Goal: Check status: Check status

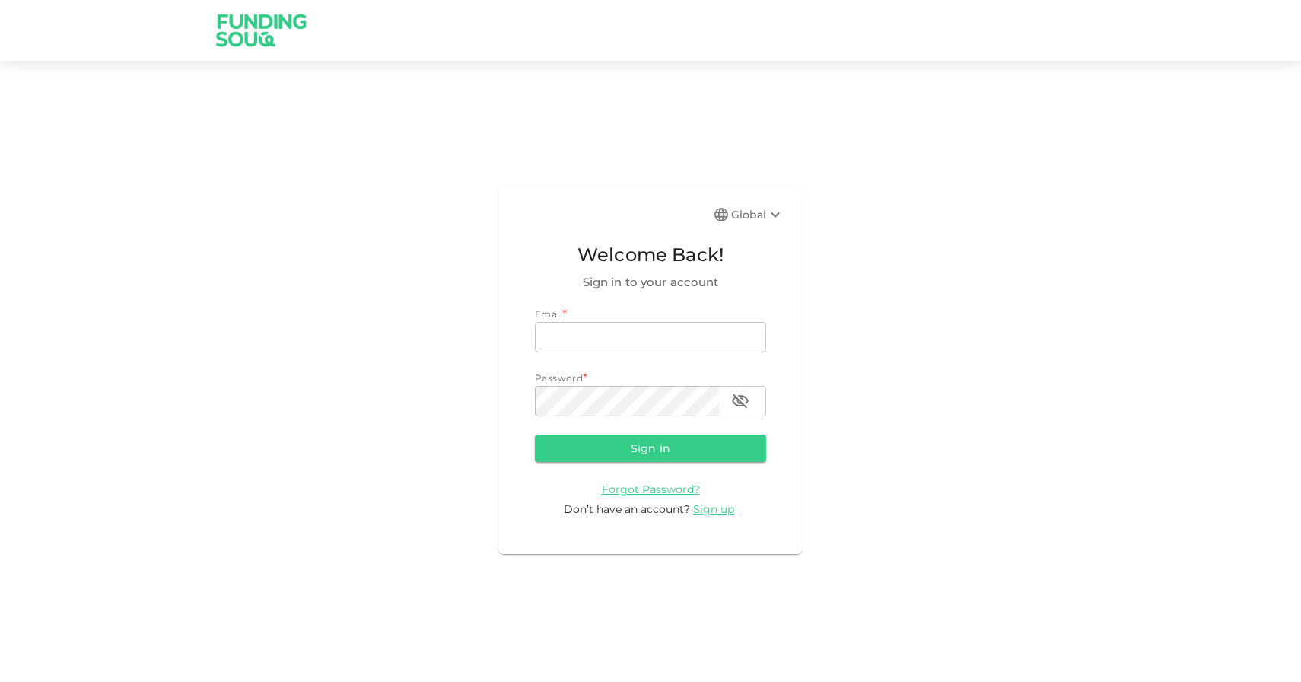
click at [613, 355] on div "Email * email email Password * password password" at bounding box center [650, 362] width 231 height 110
click at [635, 339] on input "email" at bounding box center [650, 337] width 231 height 30
type input "jefri.medan@gmail.com"
click at [535, 434] on button "Sign in" at bounding box center [650, 447] width 231 height 27
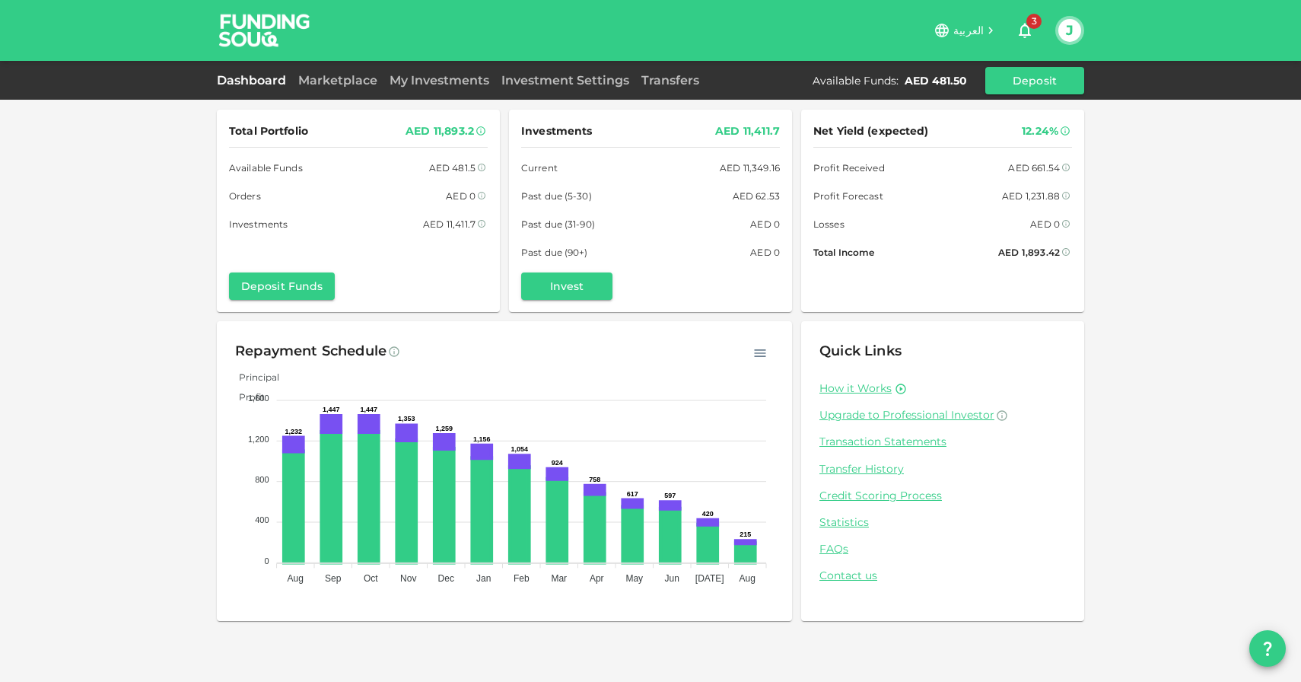
click at [761, 348] on icon "button" at bounding box center [759, 352] width 15 height 15
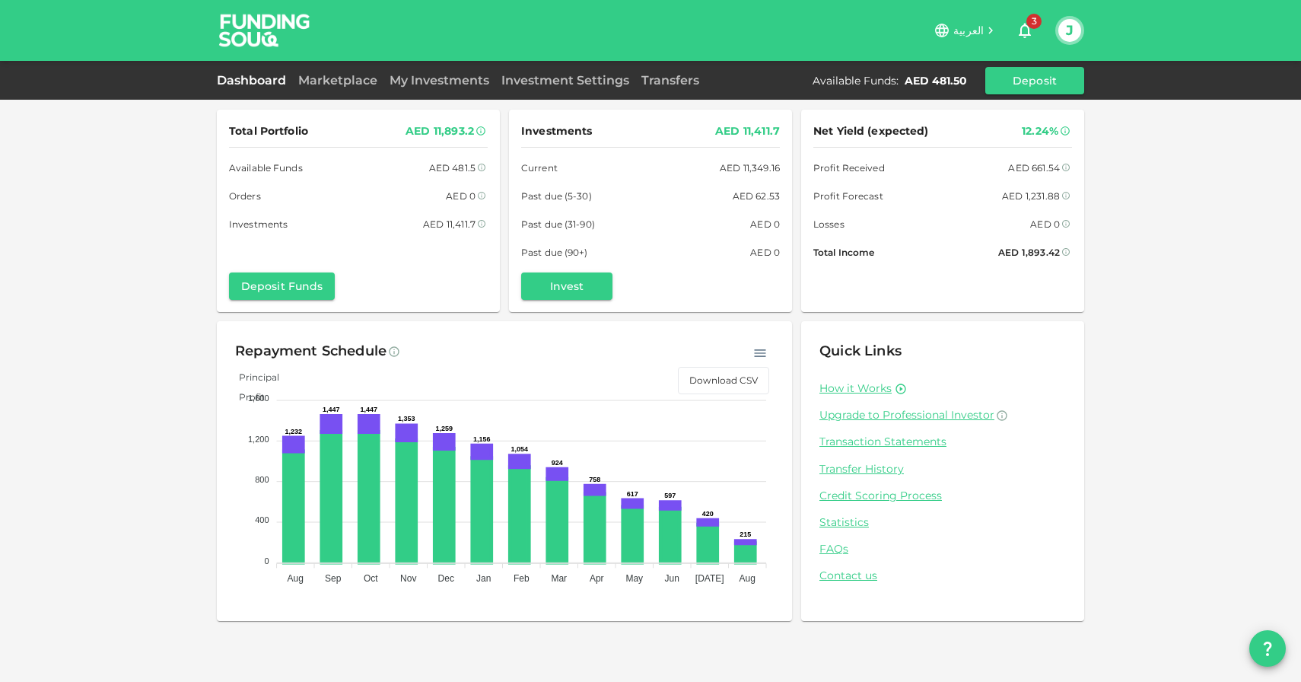
click at [761, 348] on icon "button" at bounding box center [759, 352] width 15 height 15
click at [586, 85] on link "Investment Settings" at bounding box center [565, 80] width 140 height 14
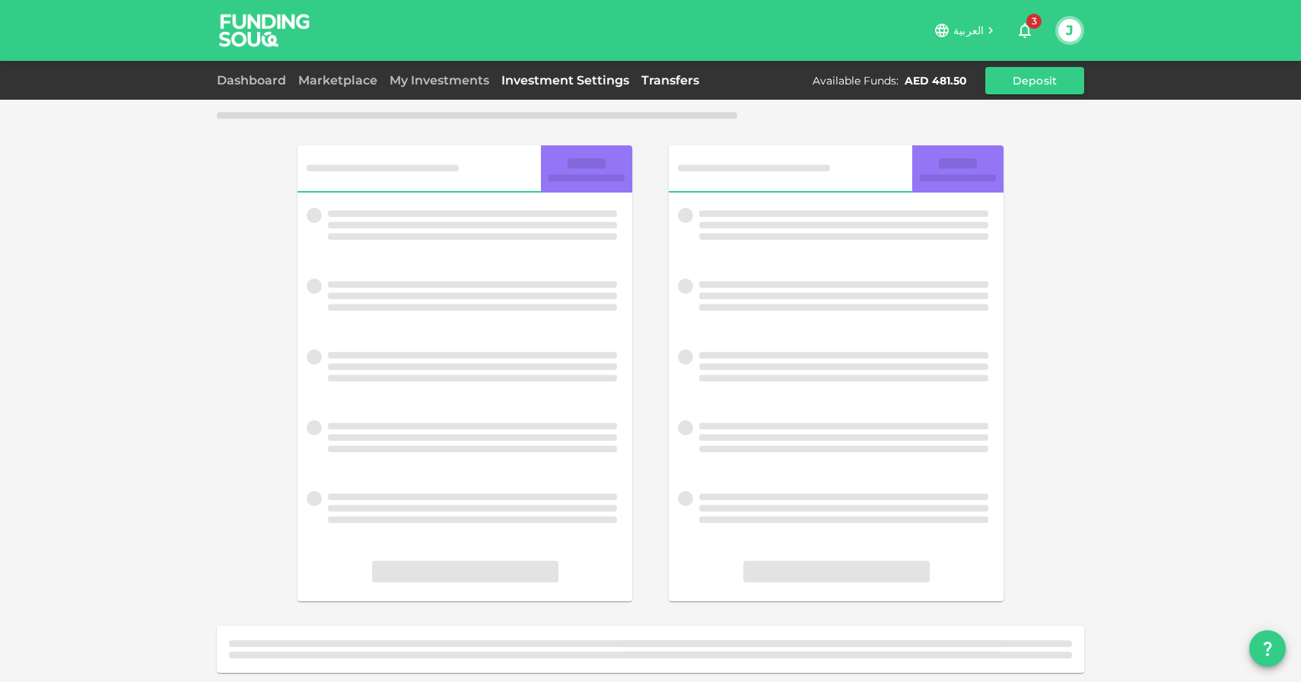
click at [675, 85] on link "Transfers" at bounding box center [670, 80] width 70 height 14
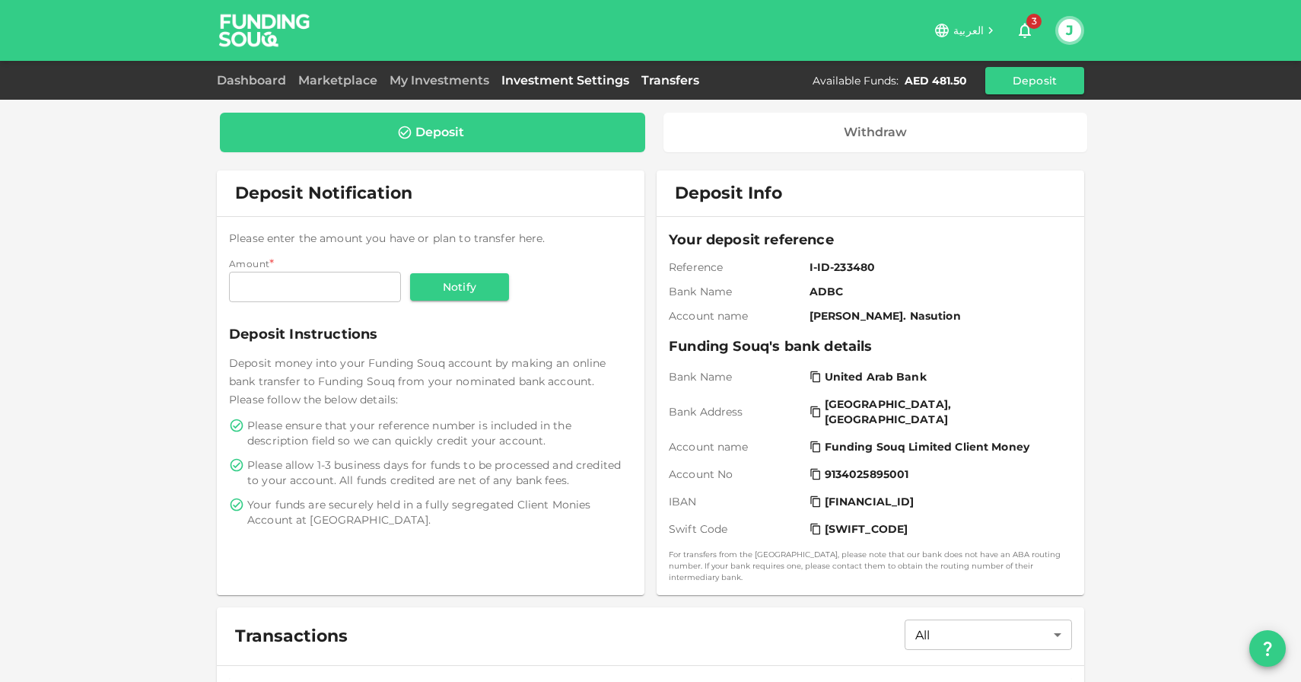
click at [582, 84] on link "Investment Settings" at bounding box center [565, 80] width 140 height 14
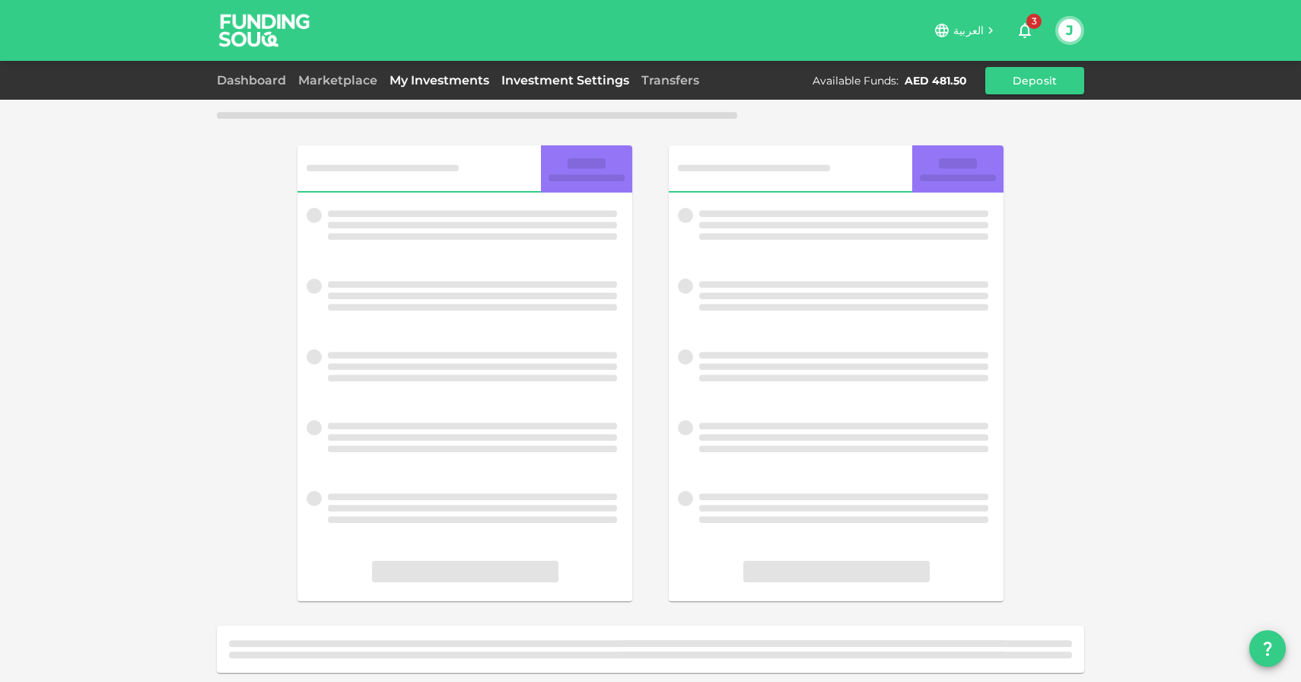
click at [481, 84] on link "My Investments" at bounding box center [439, 80] width 112 height 14
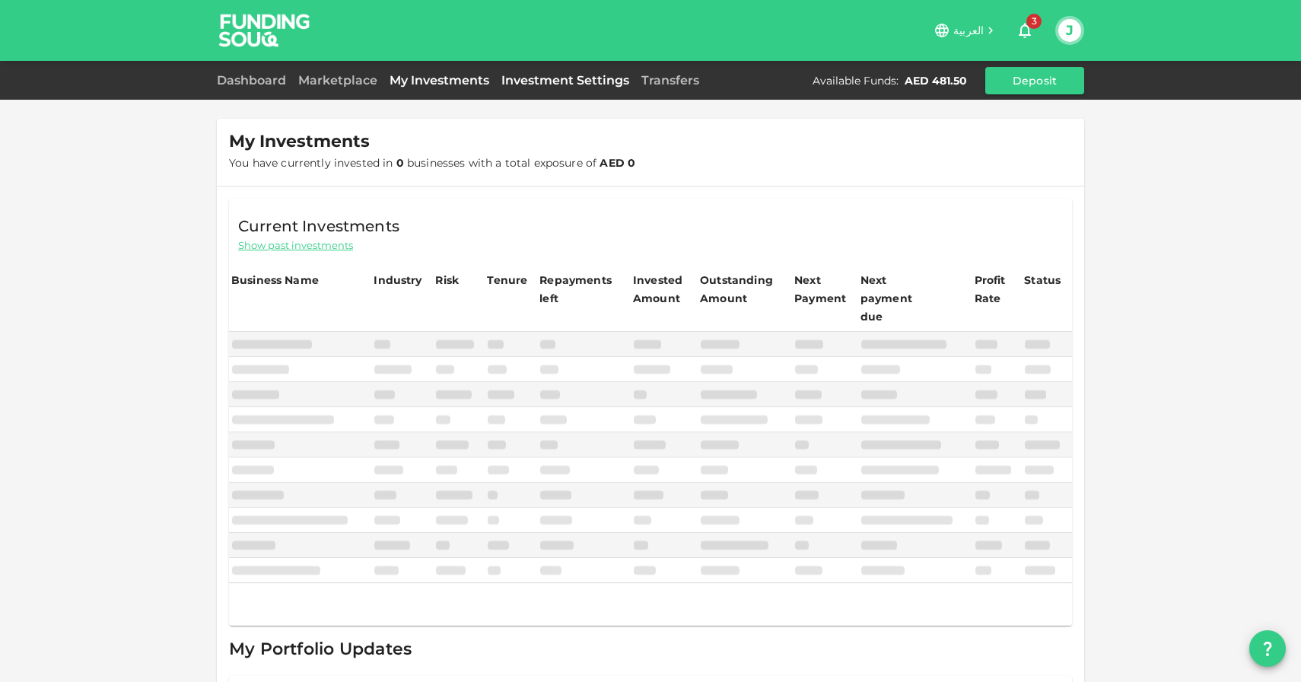
click at [555, 84] on link "Investment Settings" at bounding box center [565, 80] width 140 height 14
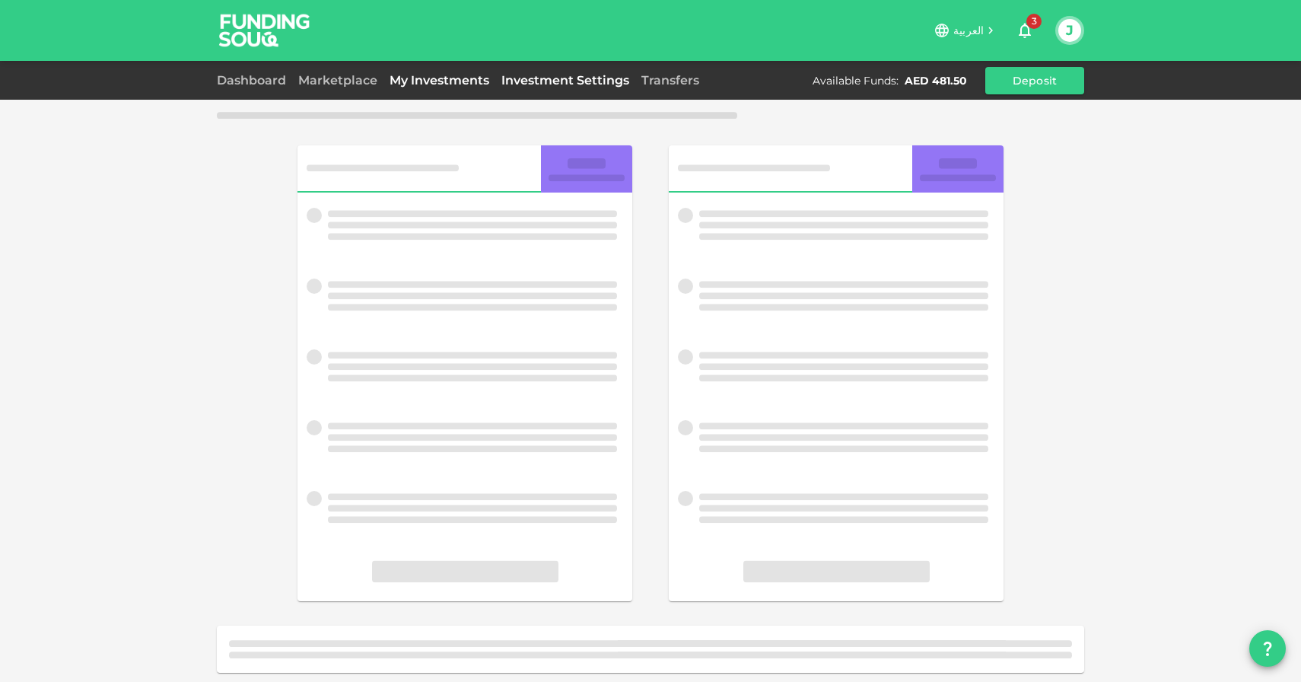
click at [414, 79] on link "My Investments" at bounding box center [439, 80] width 112 height 14
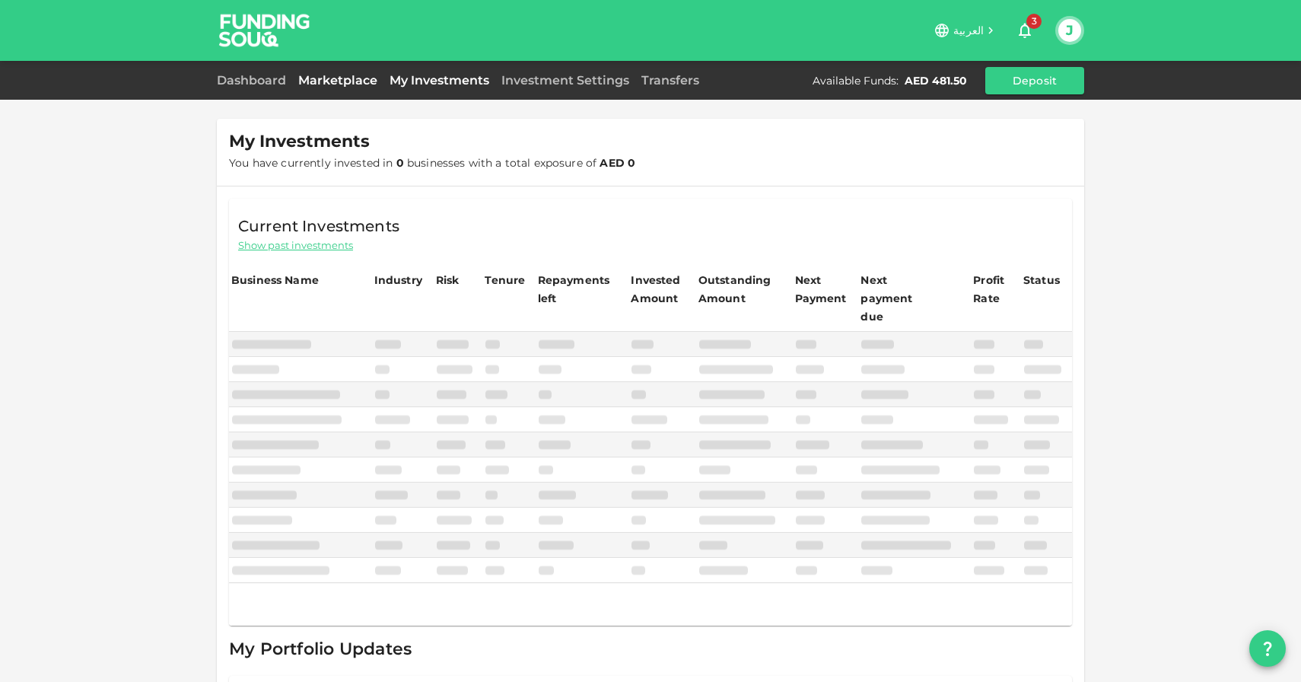
click at [350, 79] on link "Marketplace" at bounding box center [337, 80] width 91 height 14
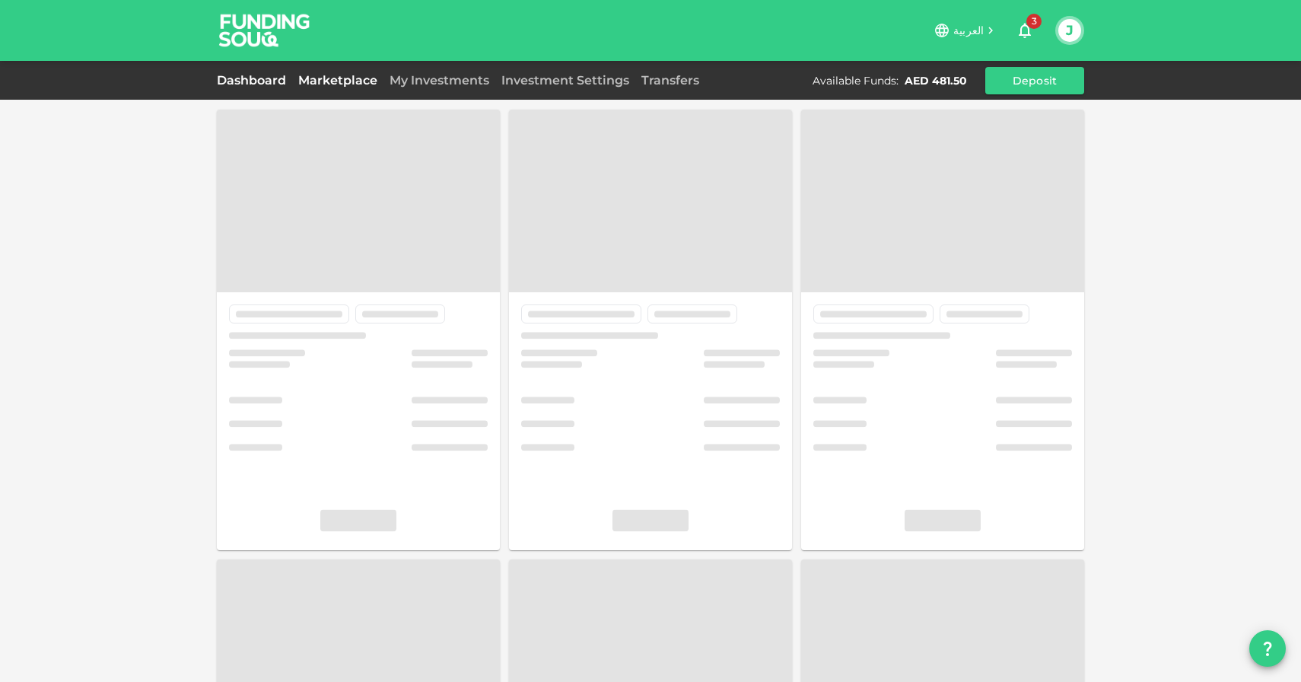
click at [271, 81] on link "Dashboard" at bounding box center [254, 80] width 75 height 14
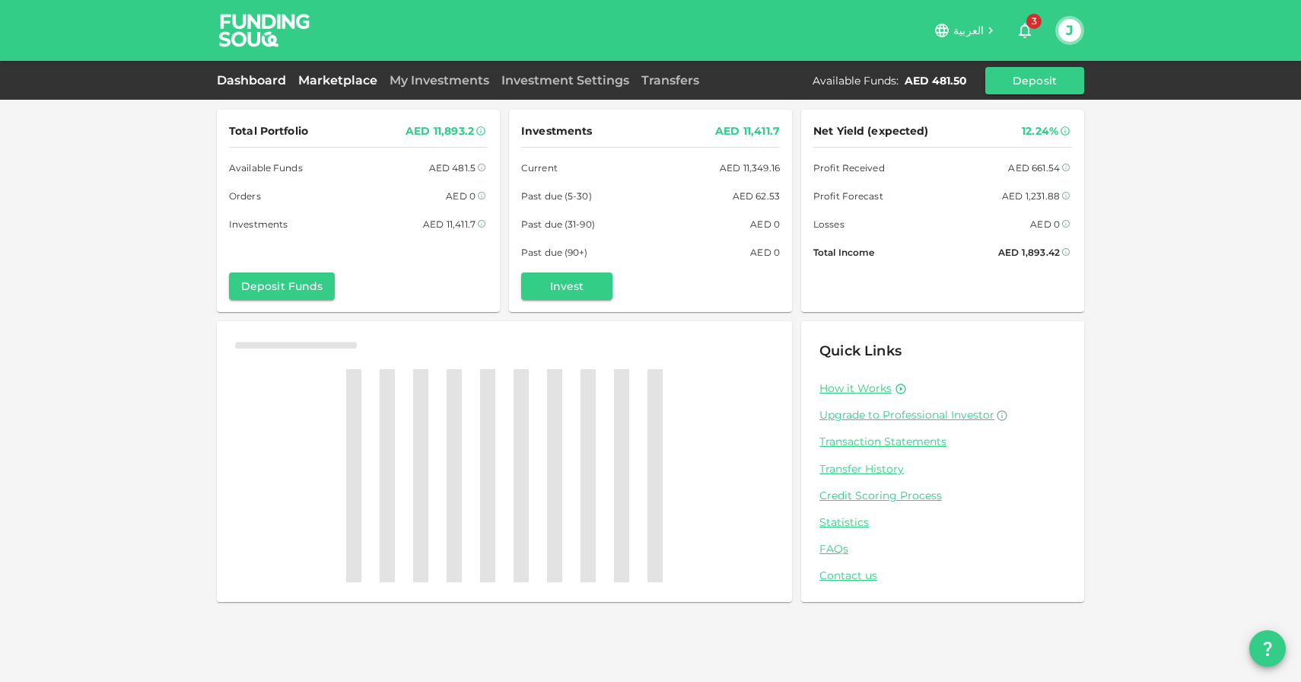
click at [340, 78] on link "Marketplace" at bounding box center [337, 80] width 91 height 14
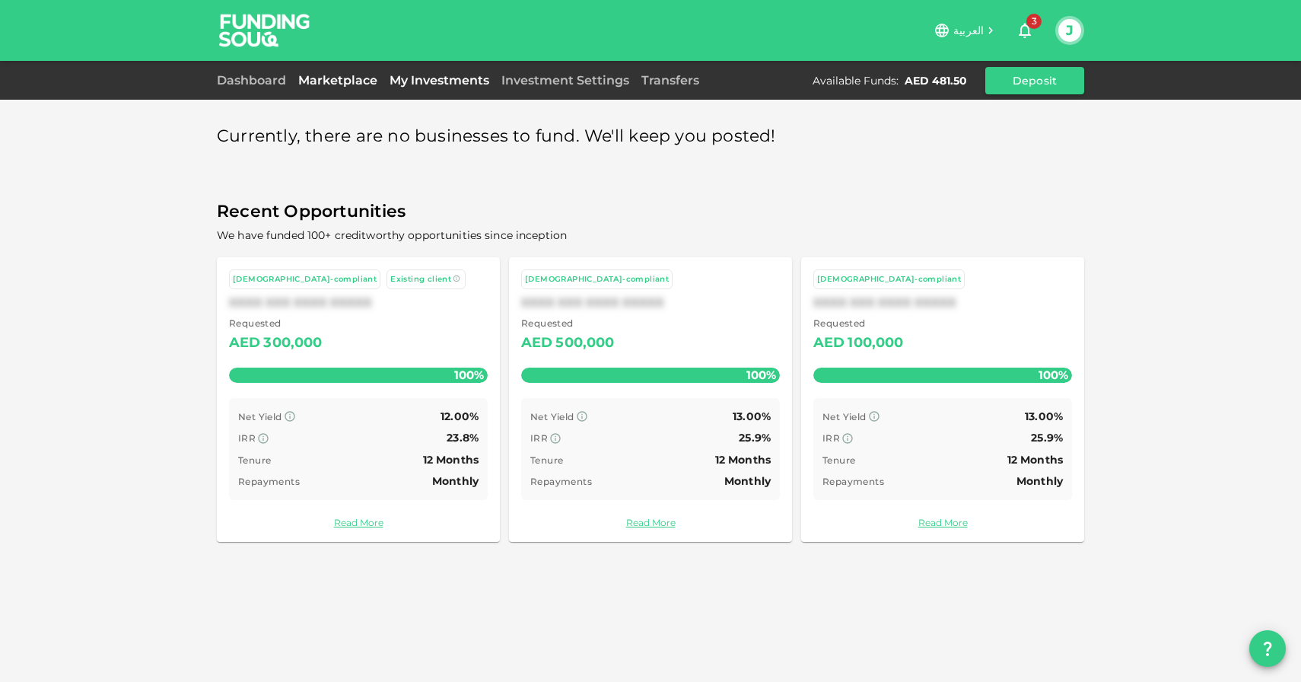
click at [421, 75] on link "My Investments" at bounding box center [439, 80] width 112 height 14
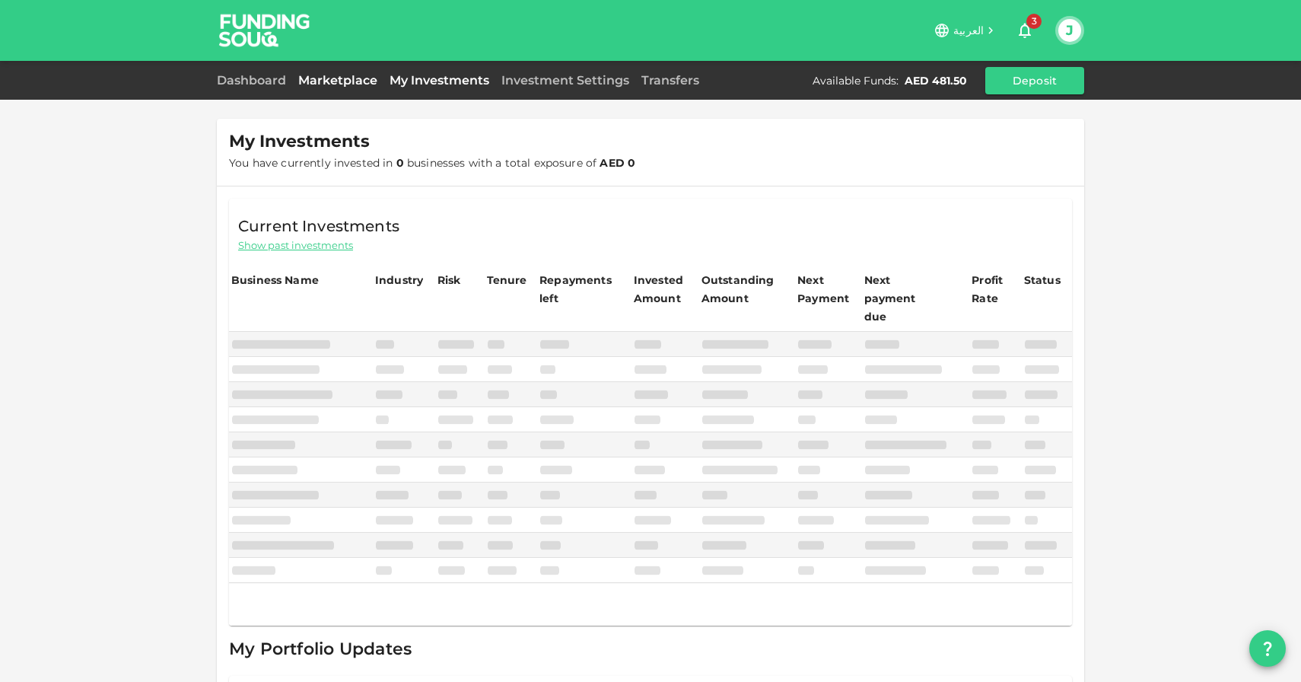
click at [357, 75] on link "Marketplace" at bounding box center [337, 80] width 91 height 14
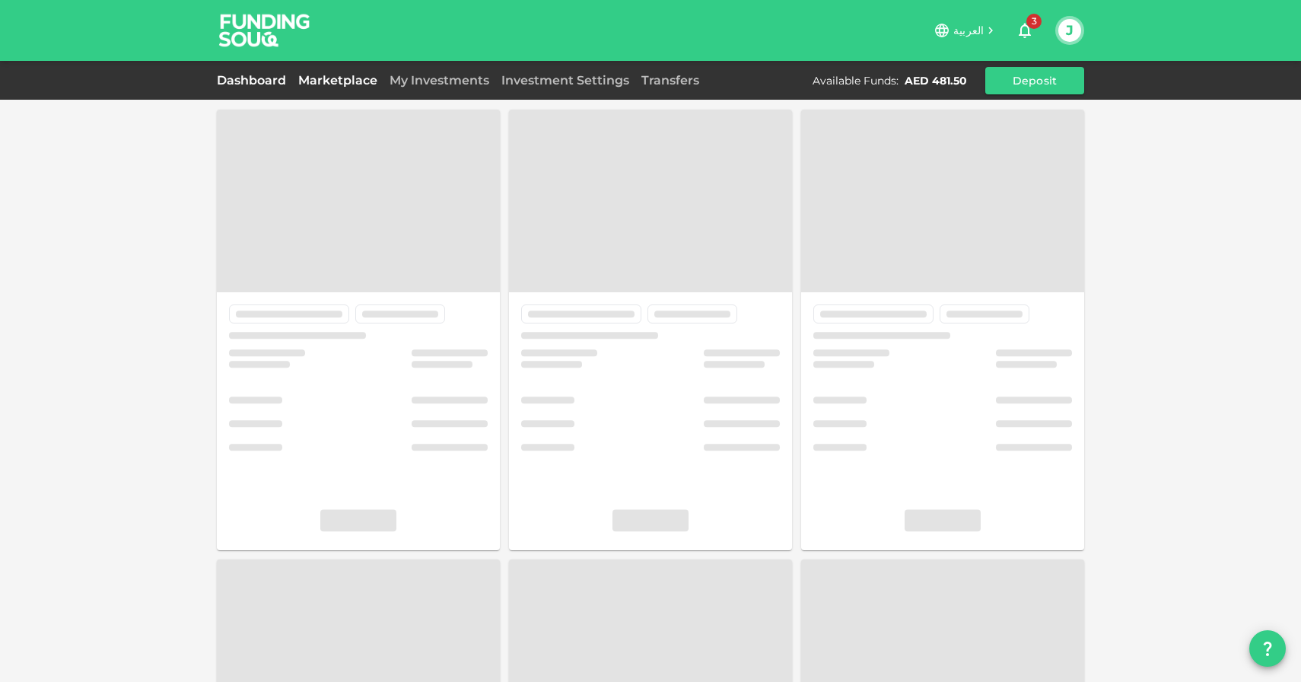
click at [272, 78] on link "Dashboard" at bounding box center [254, 80] width 75 height 14
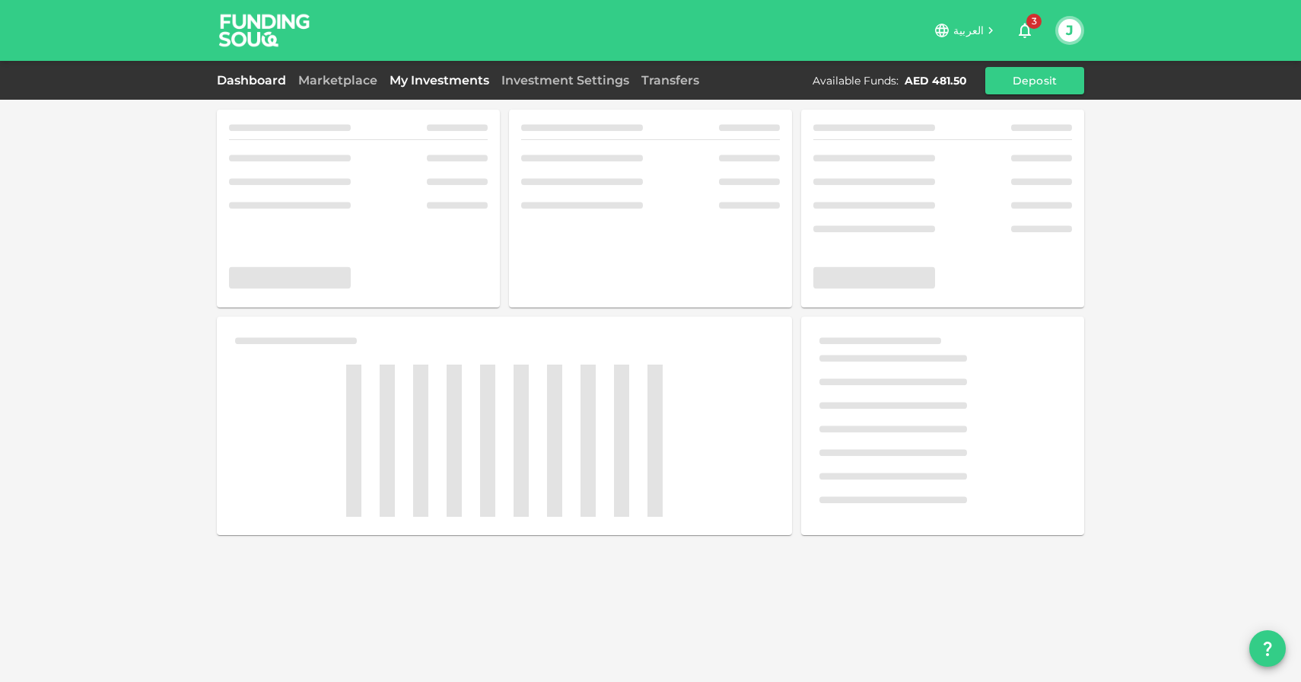
click at [452, 78] on link "My Investments" at bounding box center [439, 80] width 112 height 14
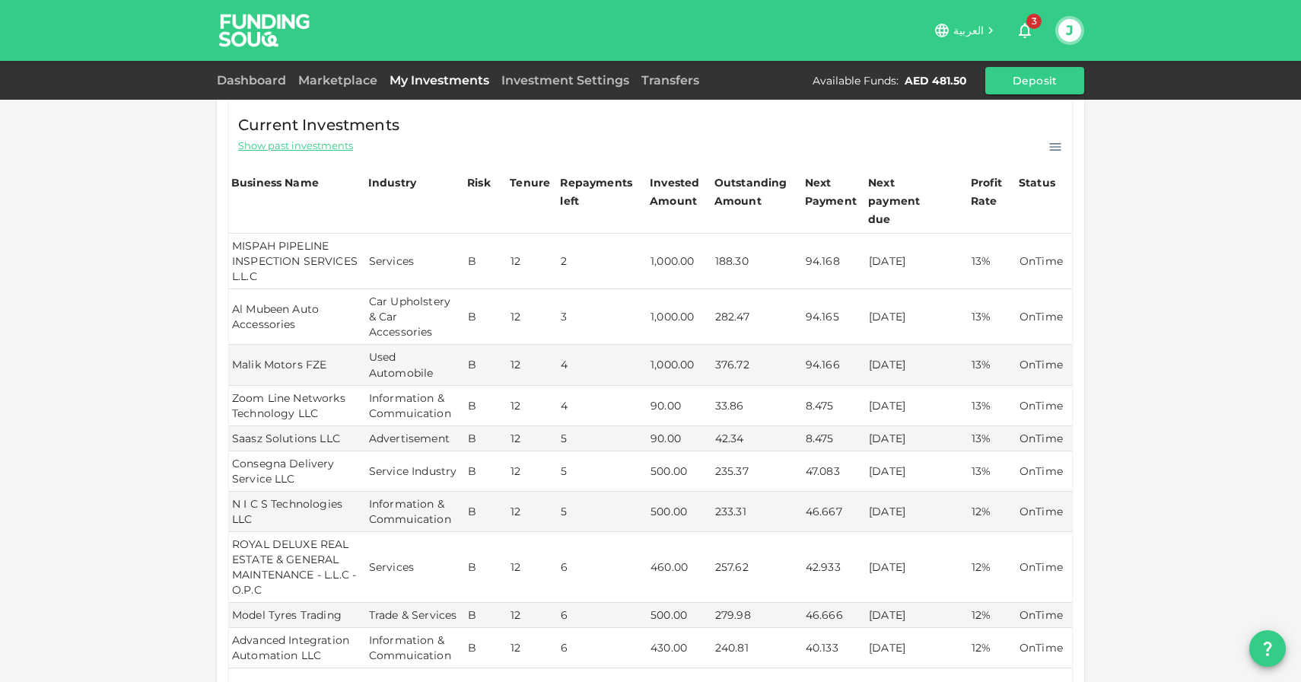
scroll to position [83, 0]
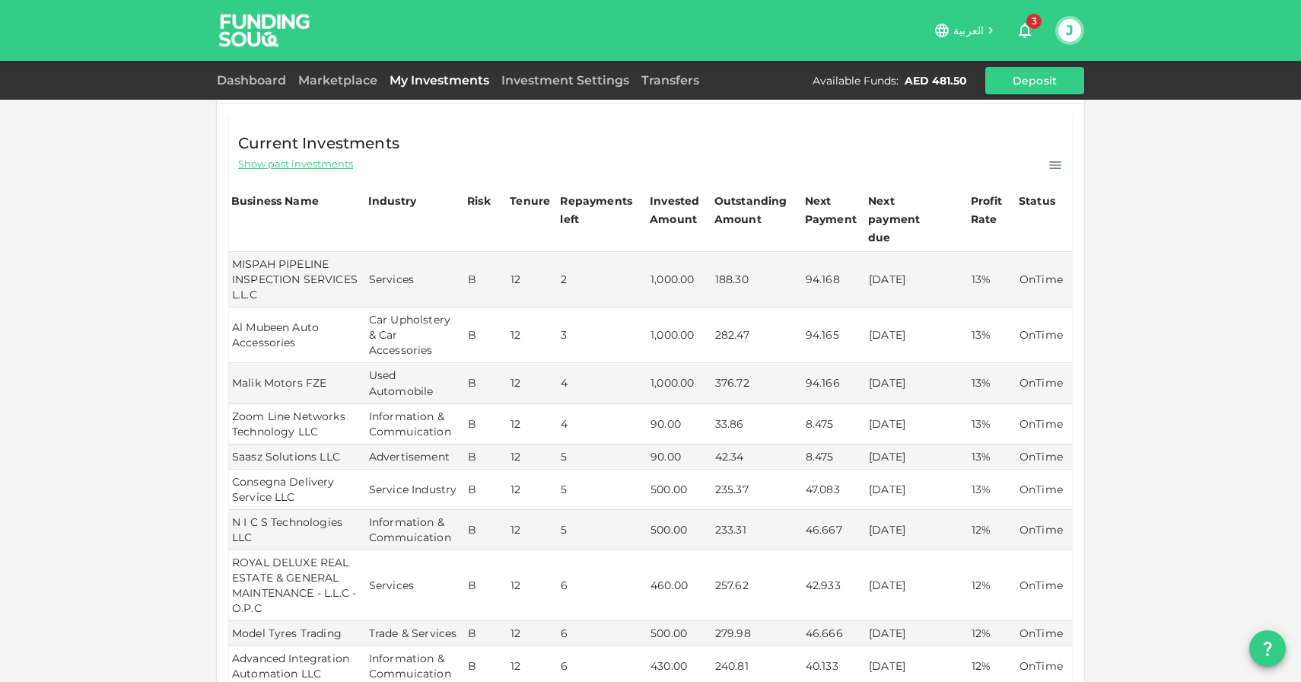
click at [1247, 143] on div "My Investments You have currently invested in 28 businesses with a total exposu…" at bounding box center [650, 428] width 1301 height 1022
click at [1172, 140] on div "My Investments You have currently invested in 28 businesses with a total exposu…" at bounding box center [650, 428] width 1301 height 1022
click at [573, 84] on link "Investment Settings" at bounding box center [565, 80] width 140 height 14
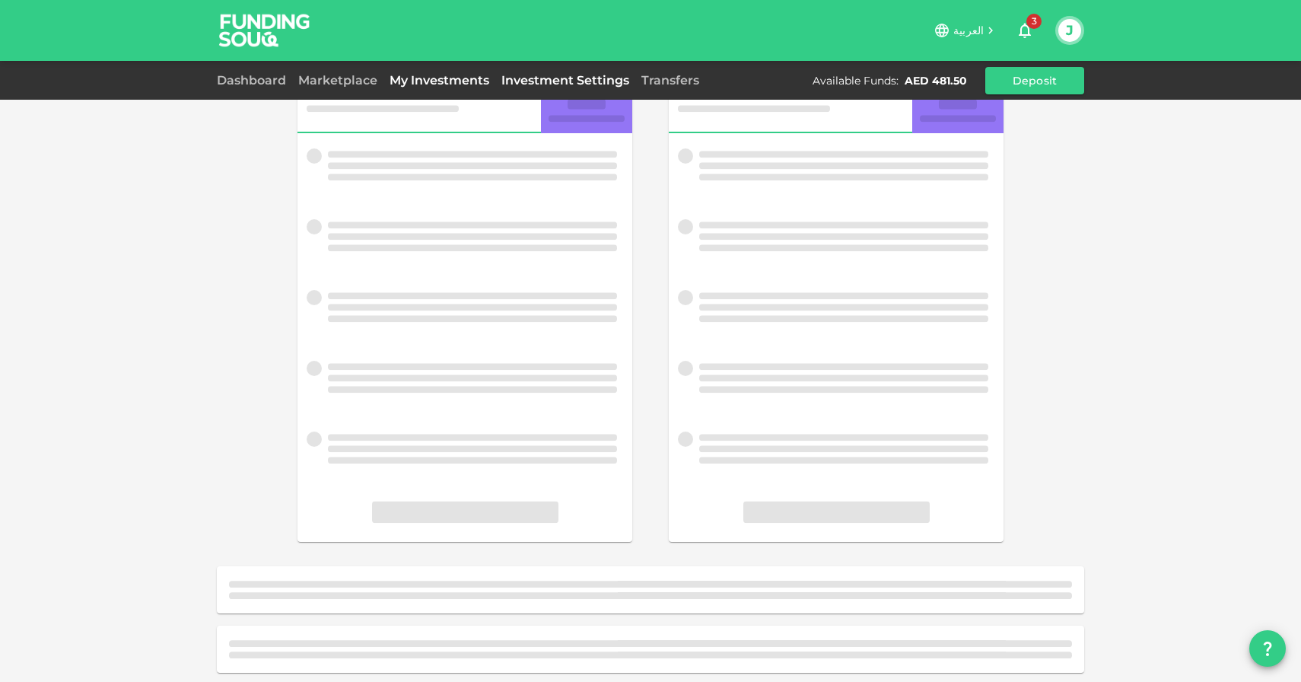
scroll to position [59, 0]
click at [453, 82] on link "My Investments" at bounding box center [439, 80] width 112 height 14
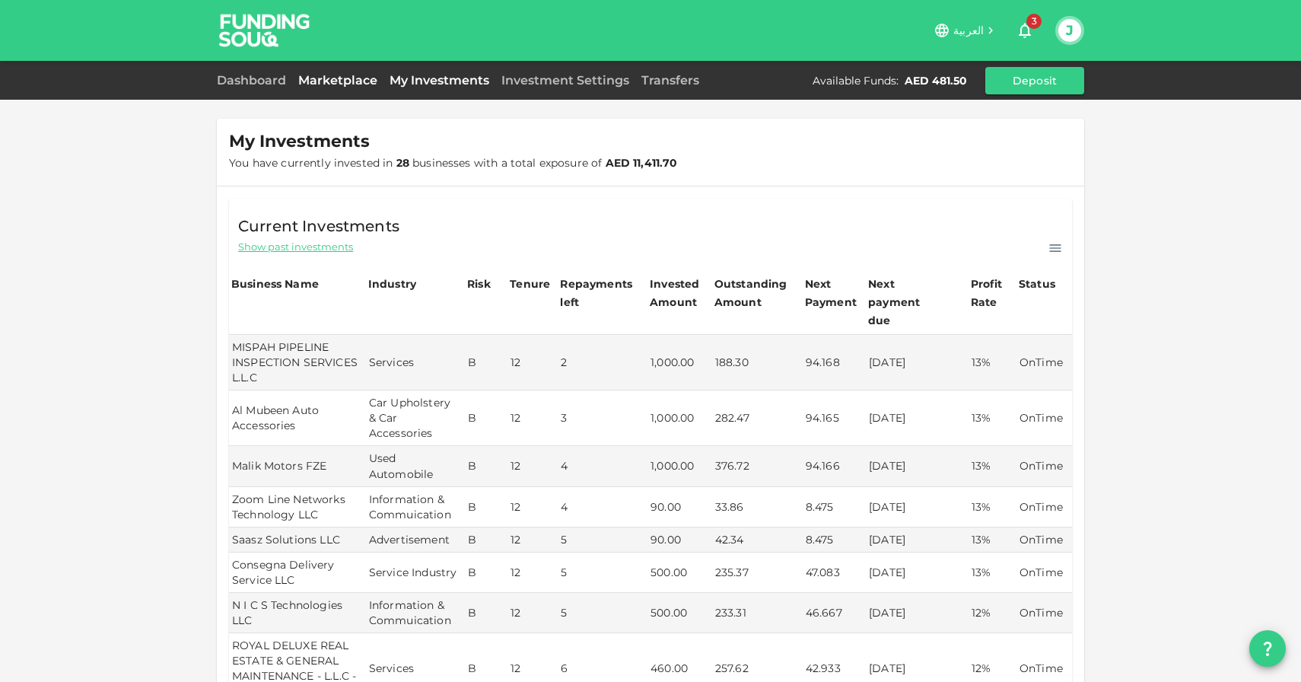
click at [347, 81] on link "Marketplace" at bounding box center [337, 80] width 91 height 14
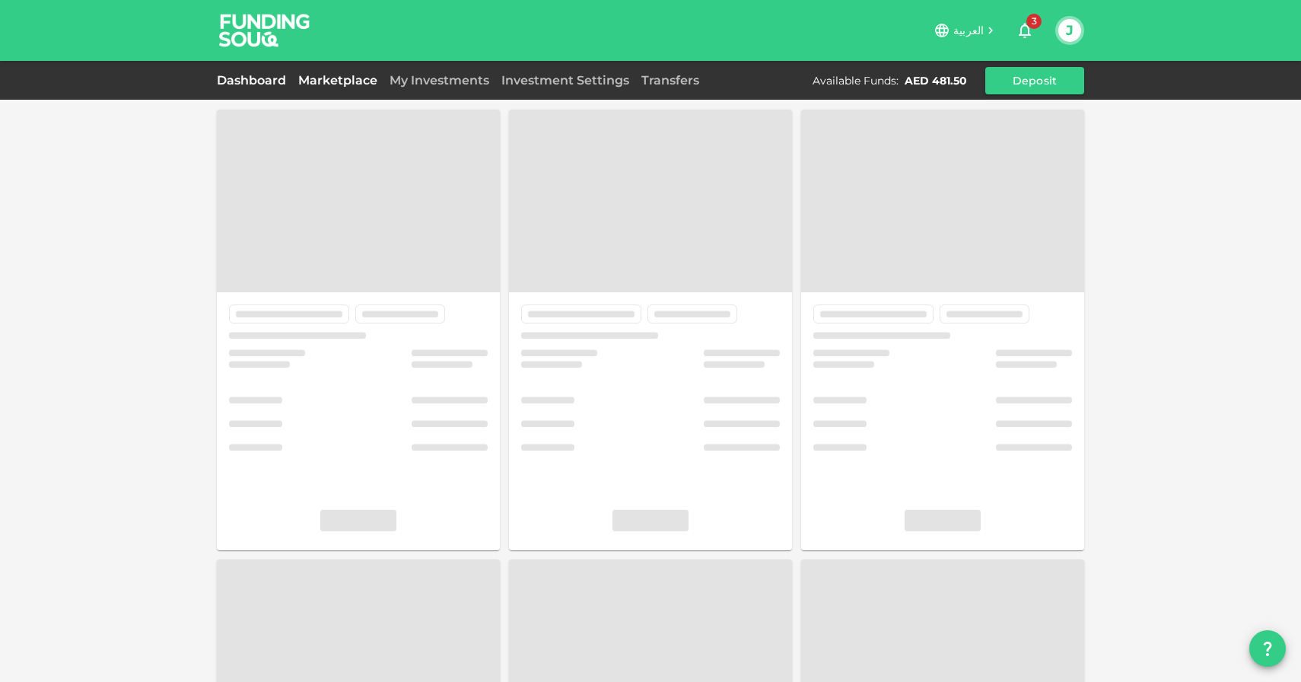
click at [264, 81] on link "Dashboard" at bounding box center [254, 80] width 75 height 14
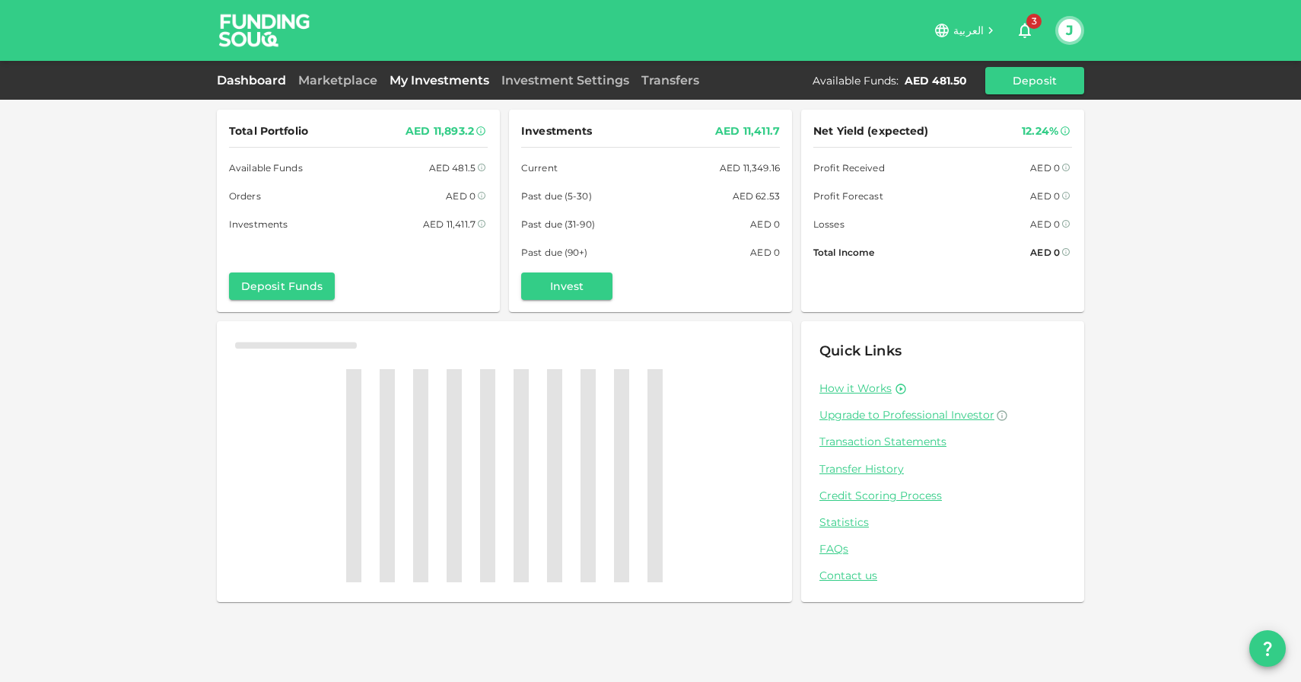
click at [475, 81] on link "My Investments" at bounding box center [439, 80] width 112 height 14
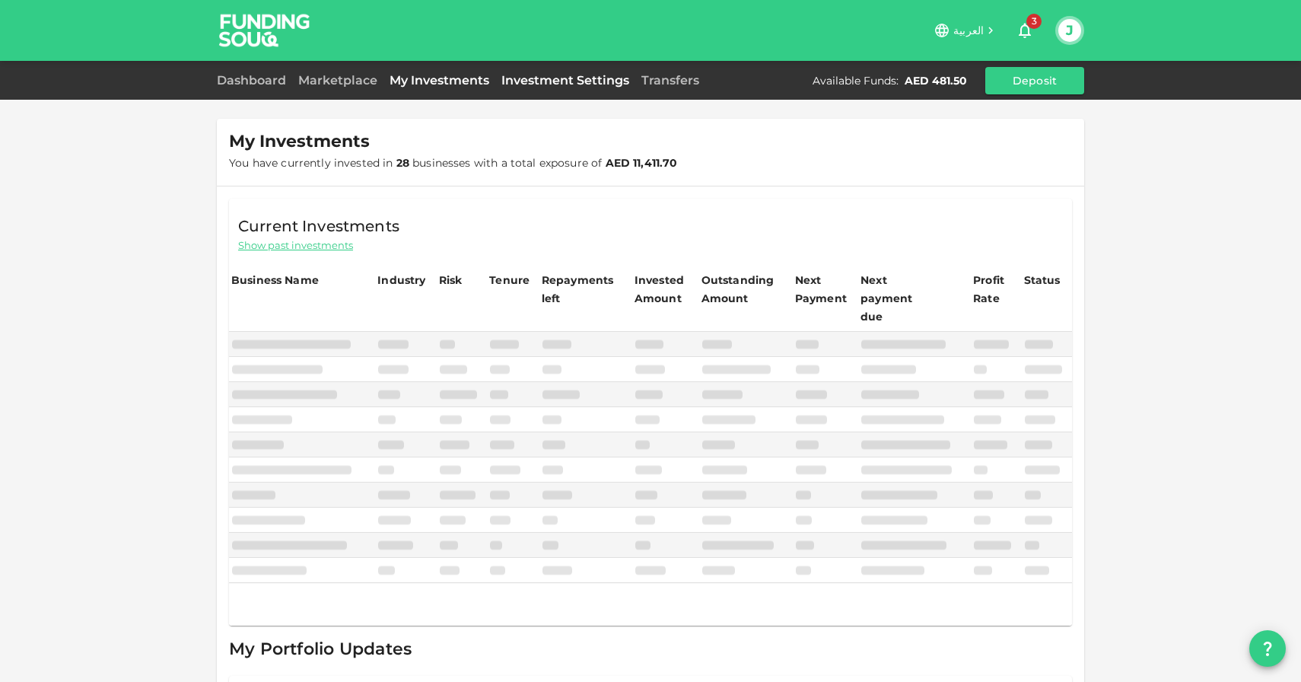
click at [538, 81] on link "Investment Settings" at bounding box center [565, 80] width 140 height 14
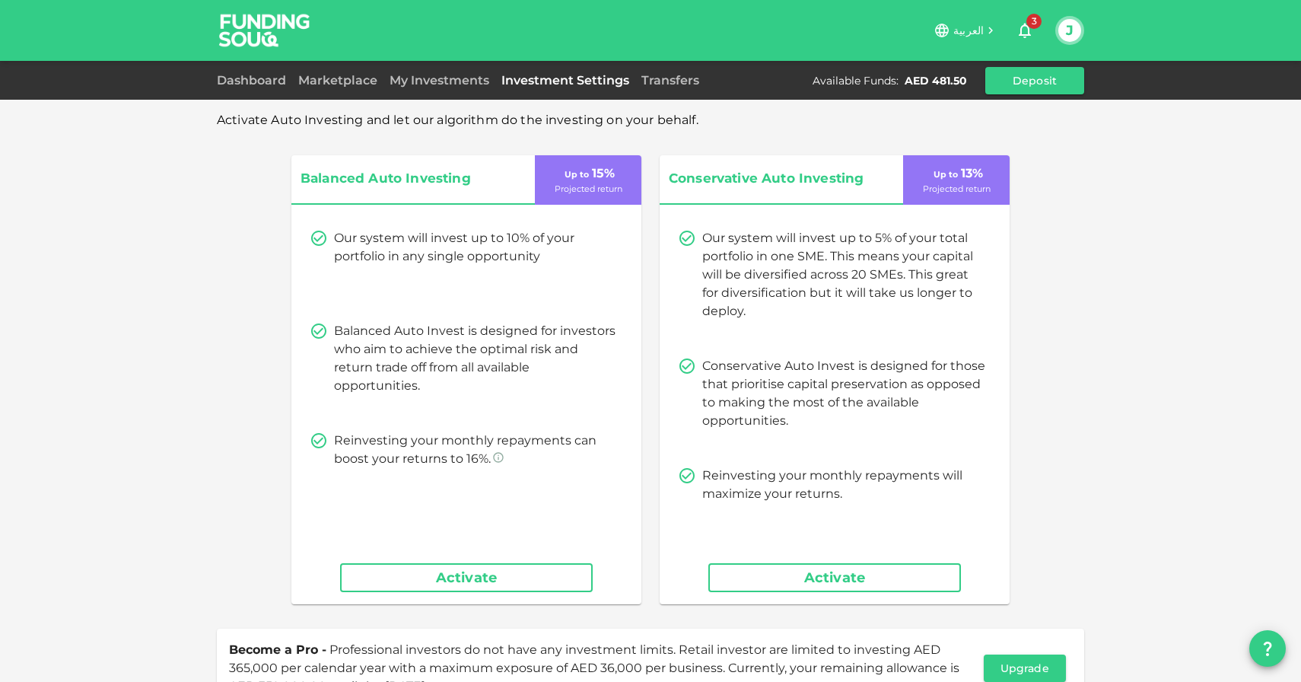
click at [445, 97] on div "Dashboard Marketplace My Investments Investment Settings Transfers Available Fu…" at bounding box center [650, 80] width 1301 height 39
click at [463, 87] on div "My Investments" at bounding box center [439, 81] width 112 height 18
click at [464, 76] on link "My Investments" at bounding box center [439, 80] width 112 height 14
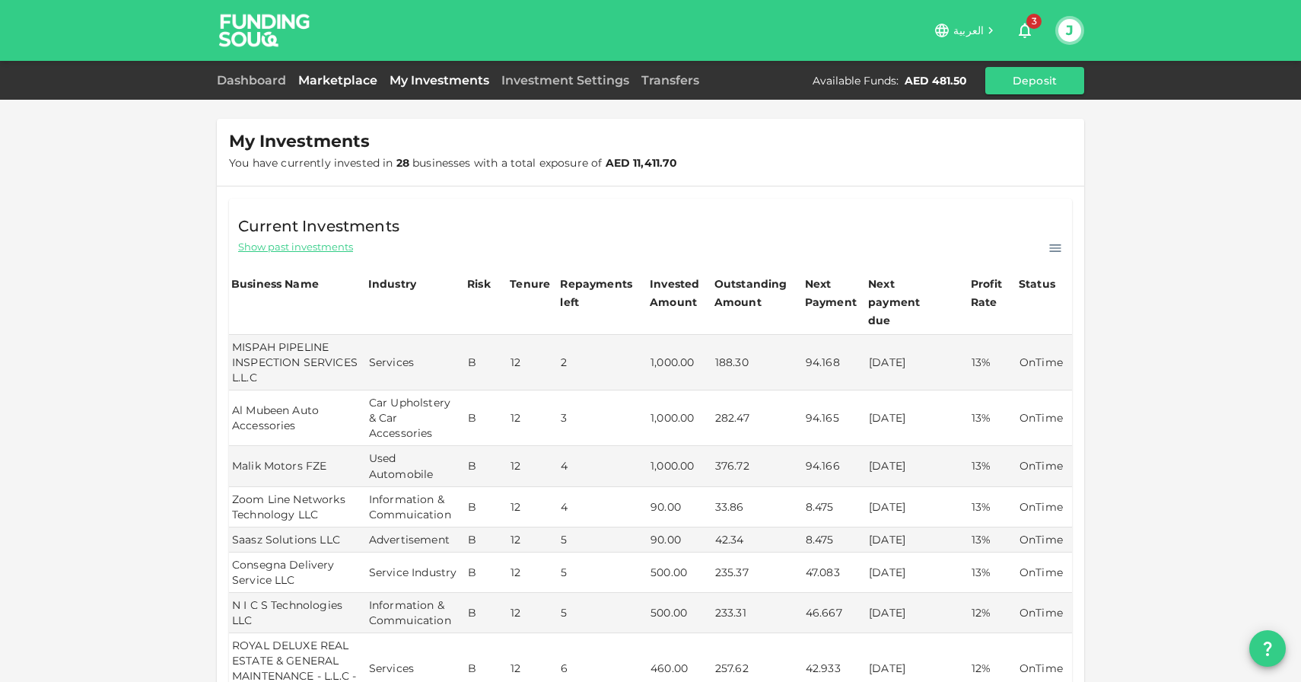
click at [340, 86] on link "Marketplace" at bounding box center [337, 80] width 91 height 14
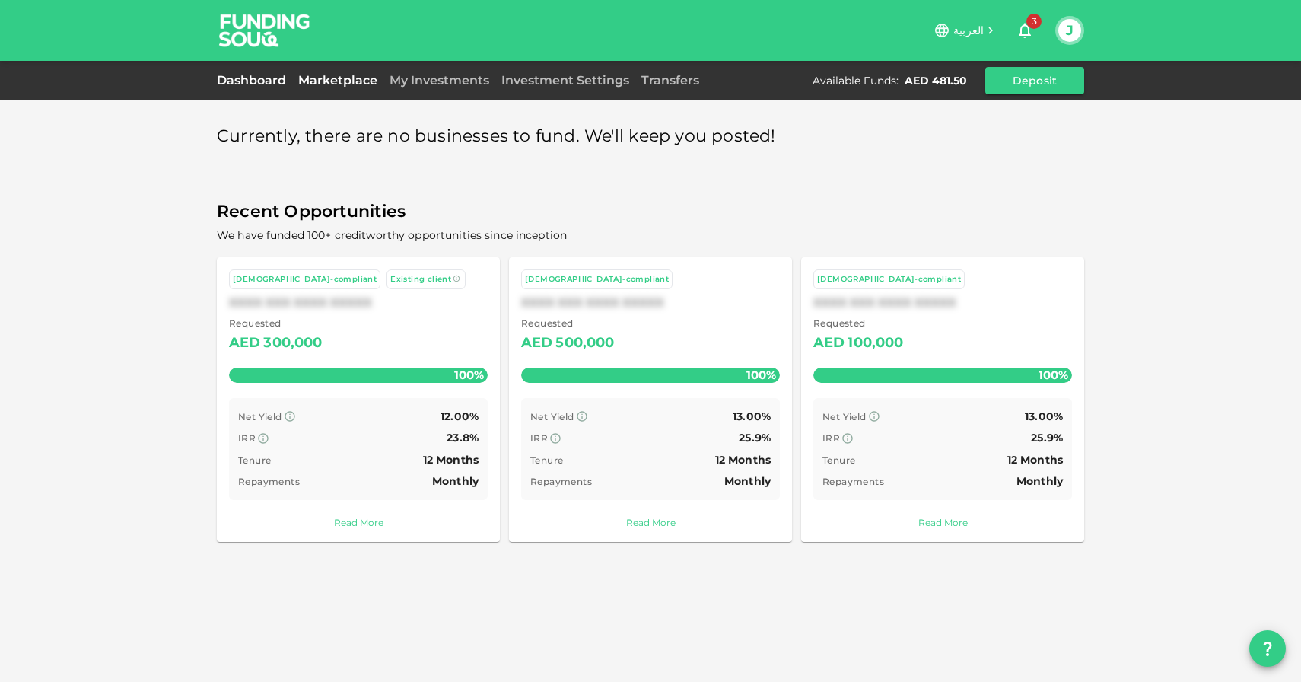
click at [278, 86] on link "Dashboard" at bounding box center [254, 80] width 75 height 14
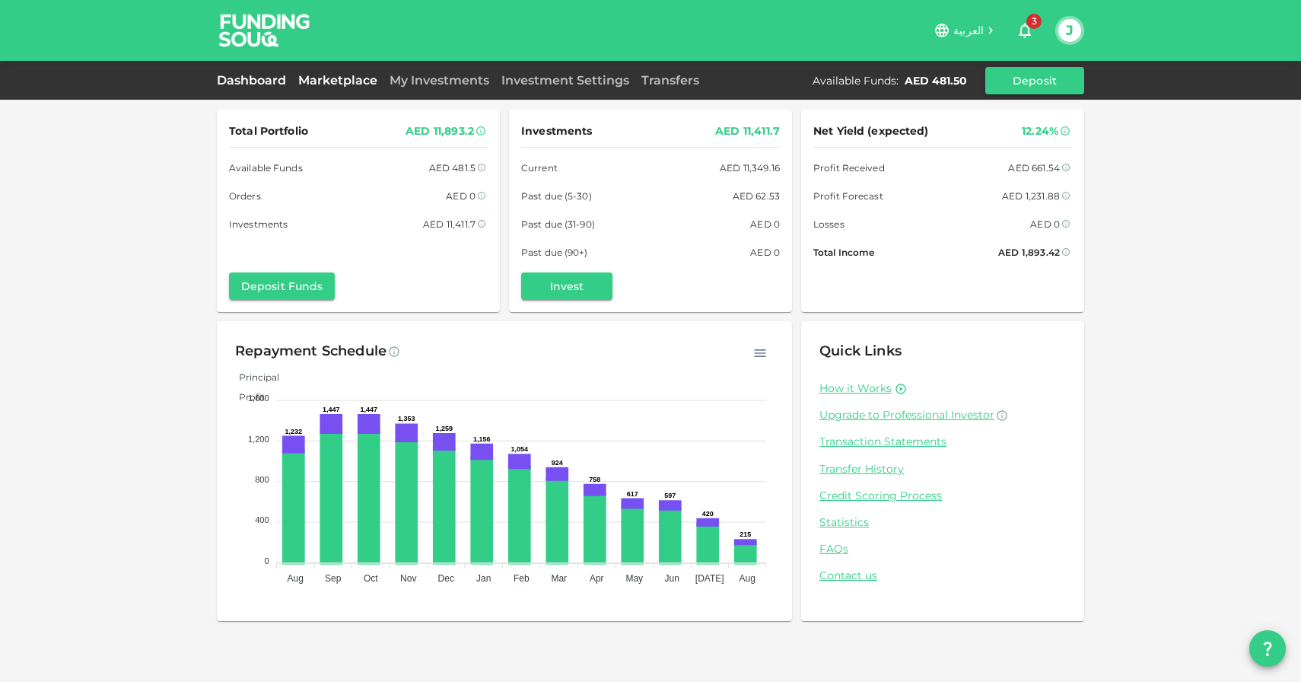
click at [369, 83] on link "Marketplace" at bounding box center [337, 80] width 91 height 14
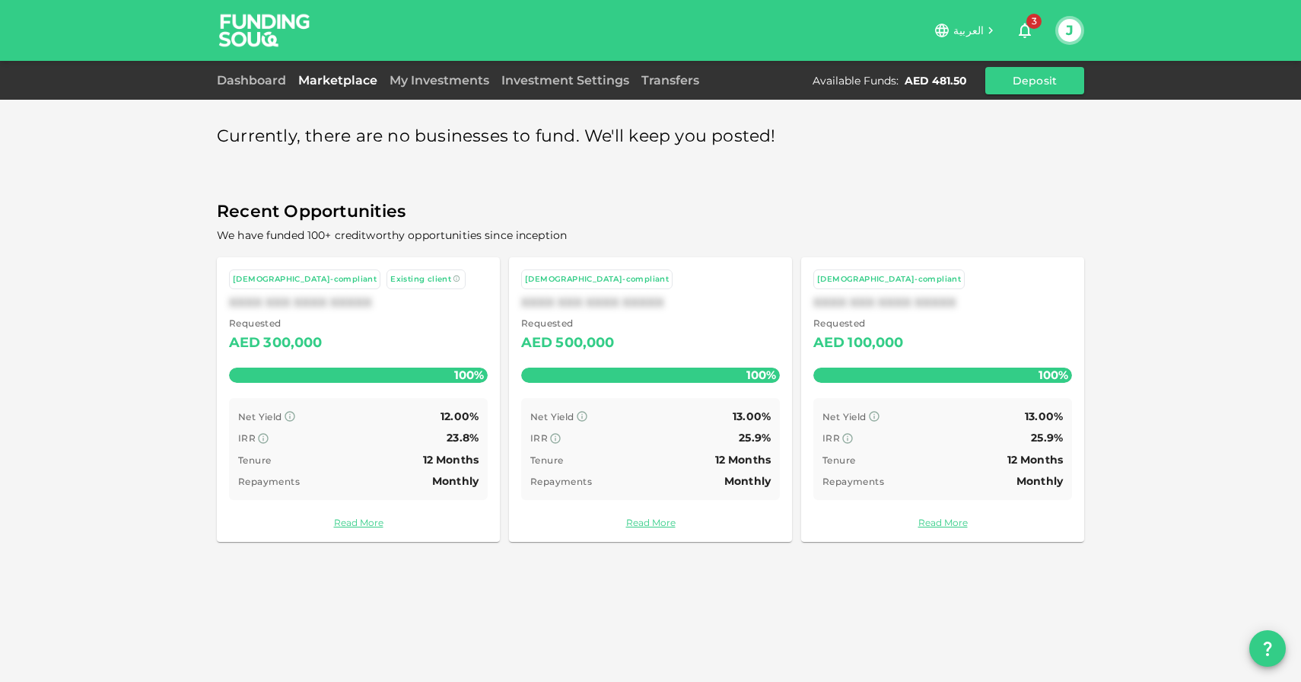
click at [447, 89] on div "Dashboard Marketplace My Investments Investment Settings Transfers Available Fu…" at bounding box center [650, 80] width 867 height 27
click at [1027, 37] on icon "button" at bounding box center [1025, 30] width 18 height 18
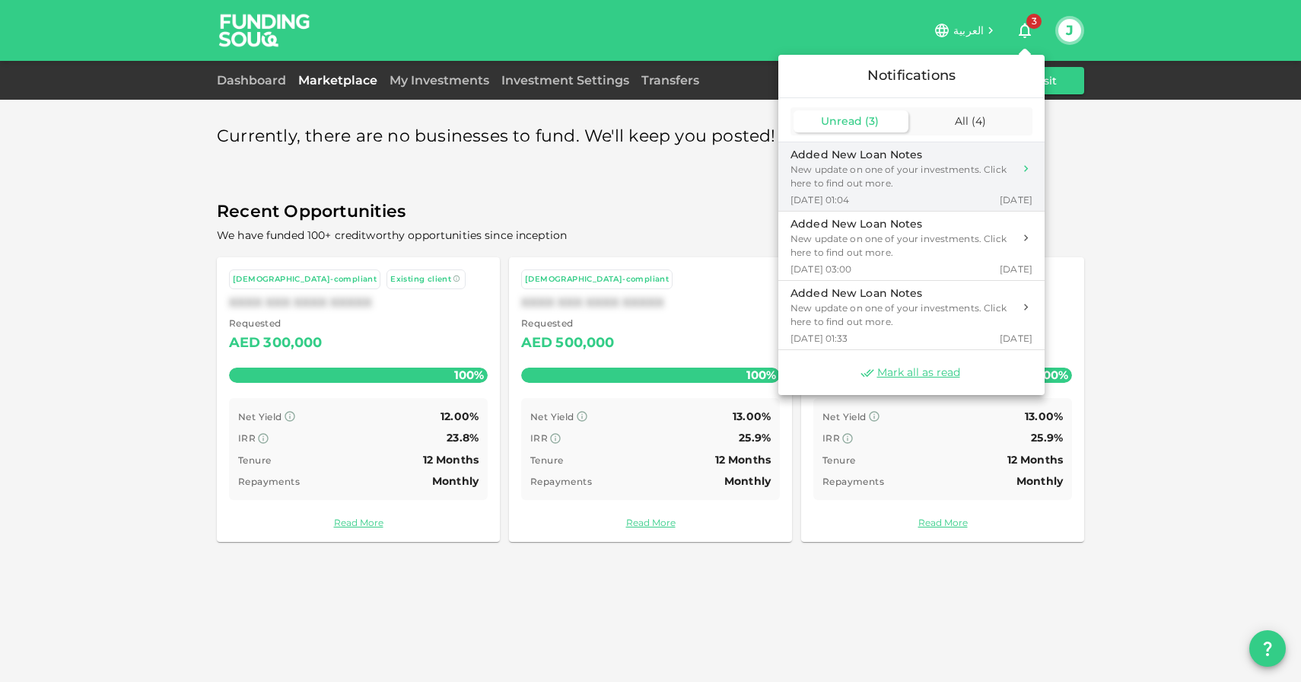
click at [929, 183] on div "New update on one of your investments. Click here to find out more." at bounding box center [901, 176] width 223 height 27
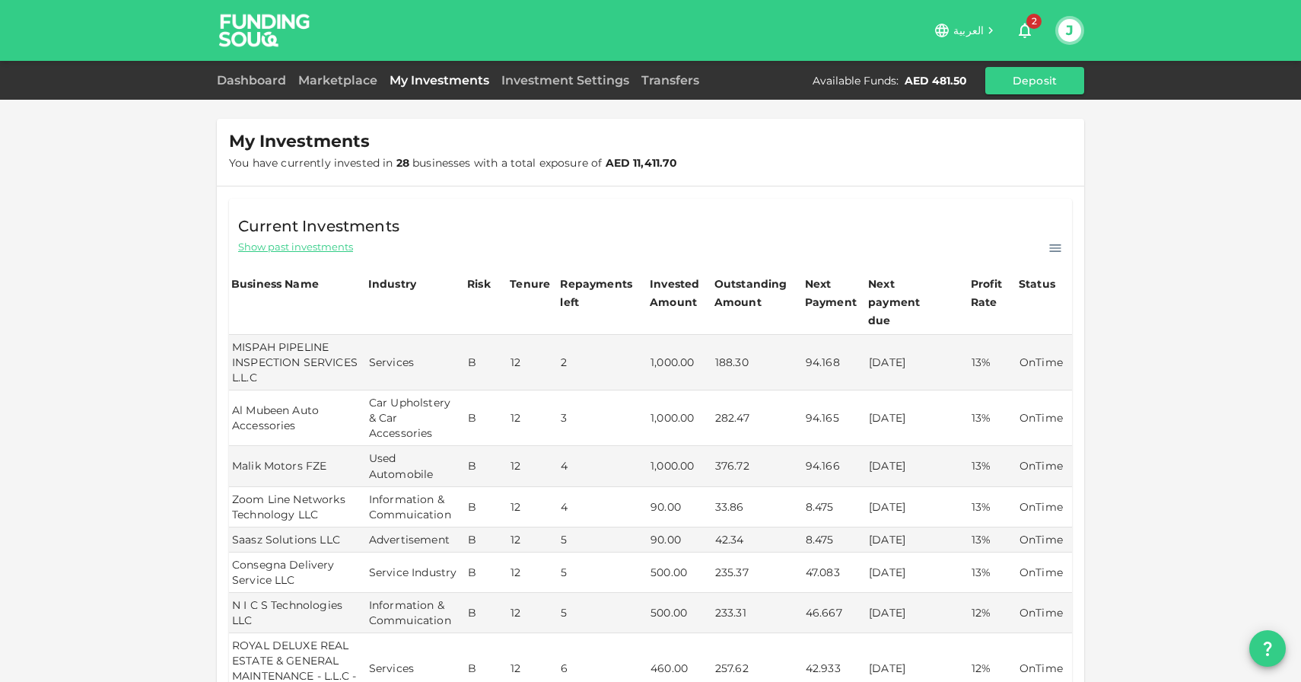
scroll to position [321, 0]
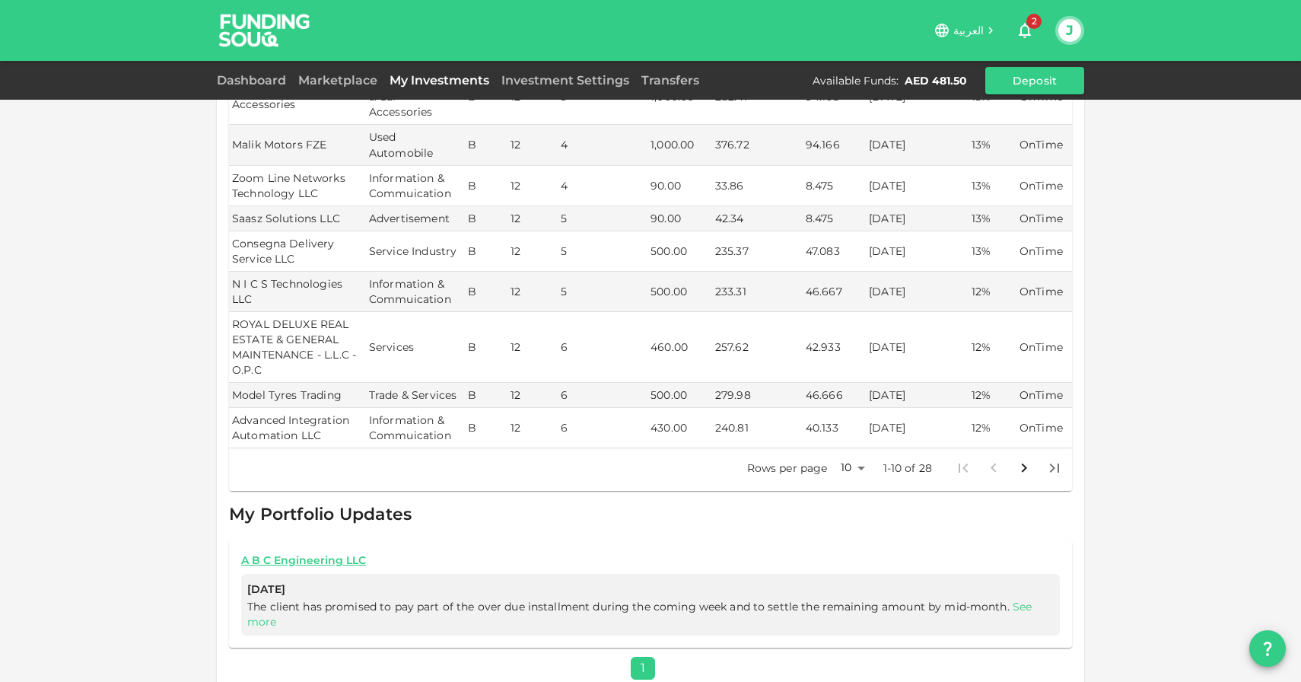
click at [1025, 599] on link "See more" at bounding box center [639, 613] width 784 height 29
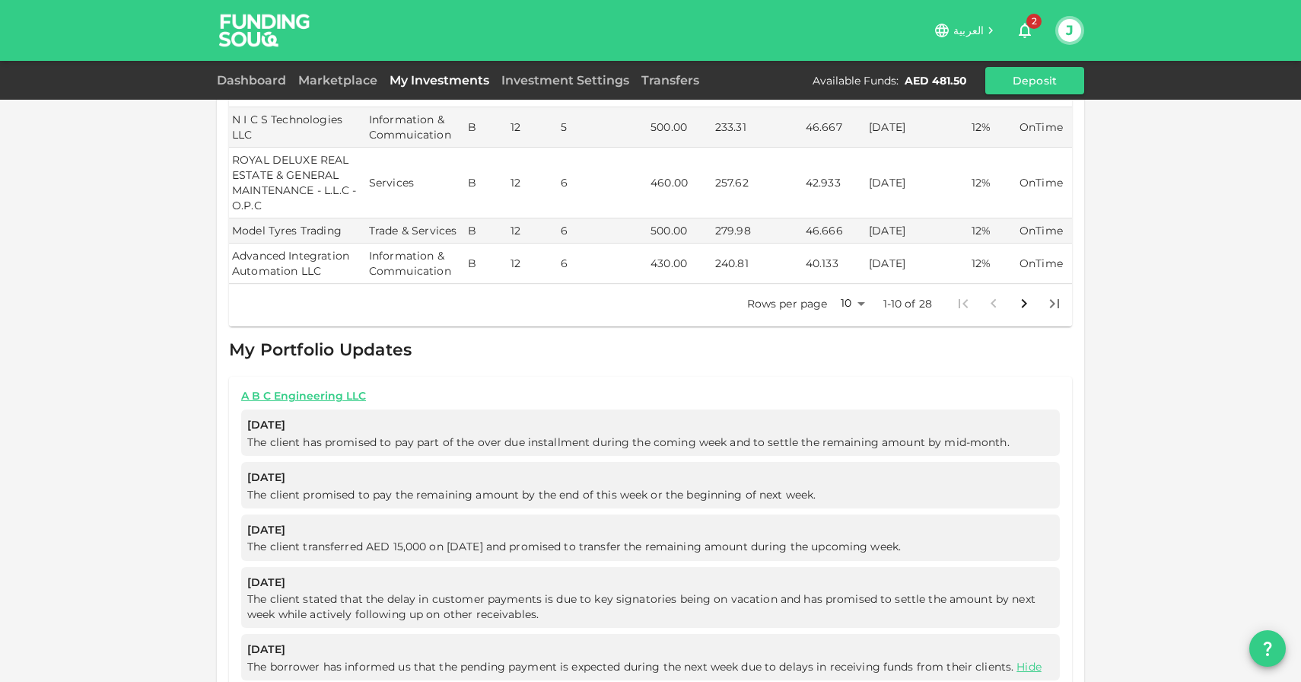
scroll to position [529, 0]
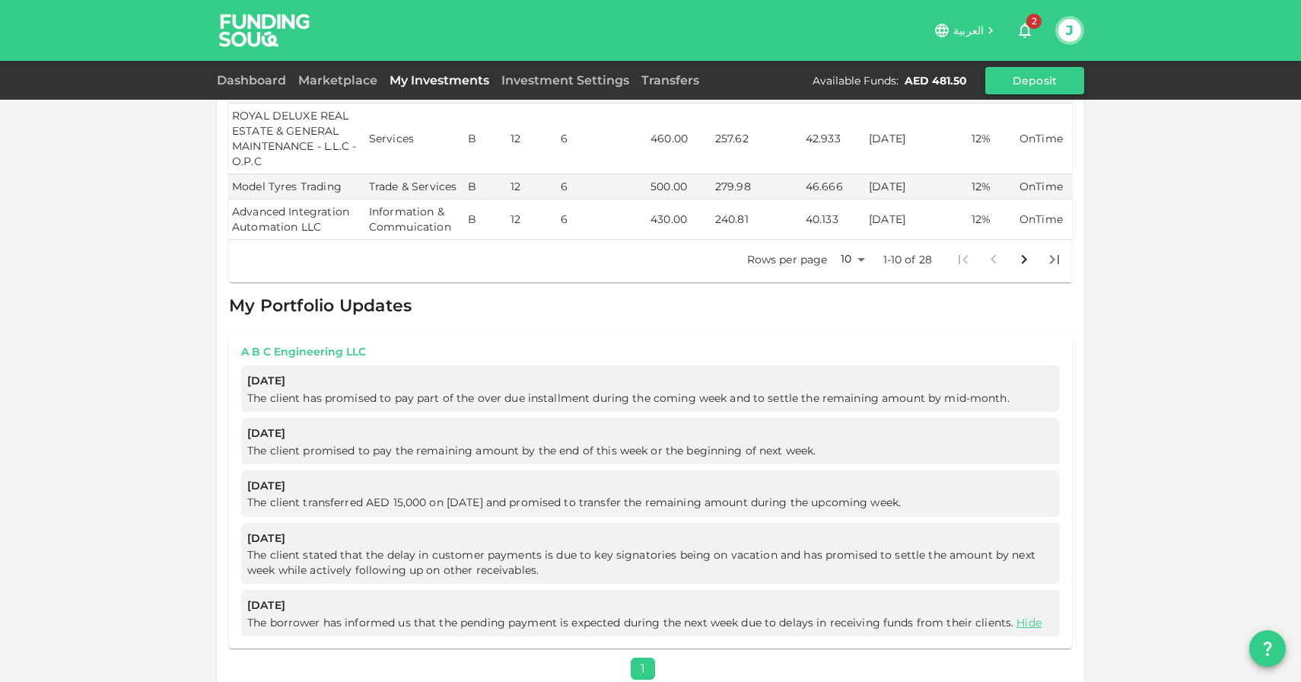
click at [347, 345] on link "A B C Engineering LLC" at bounding box center [650, 352] width 819 height 14
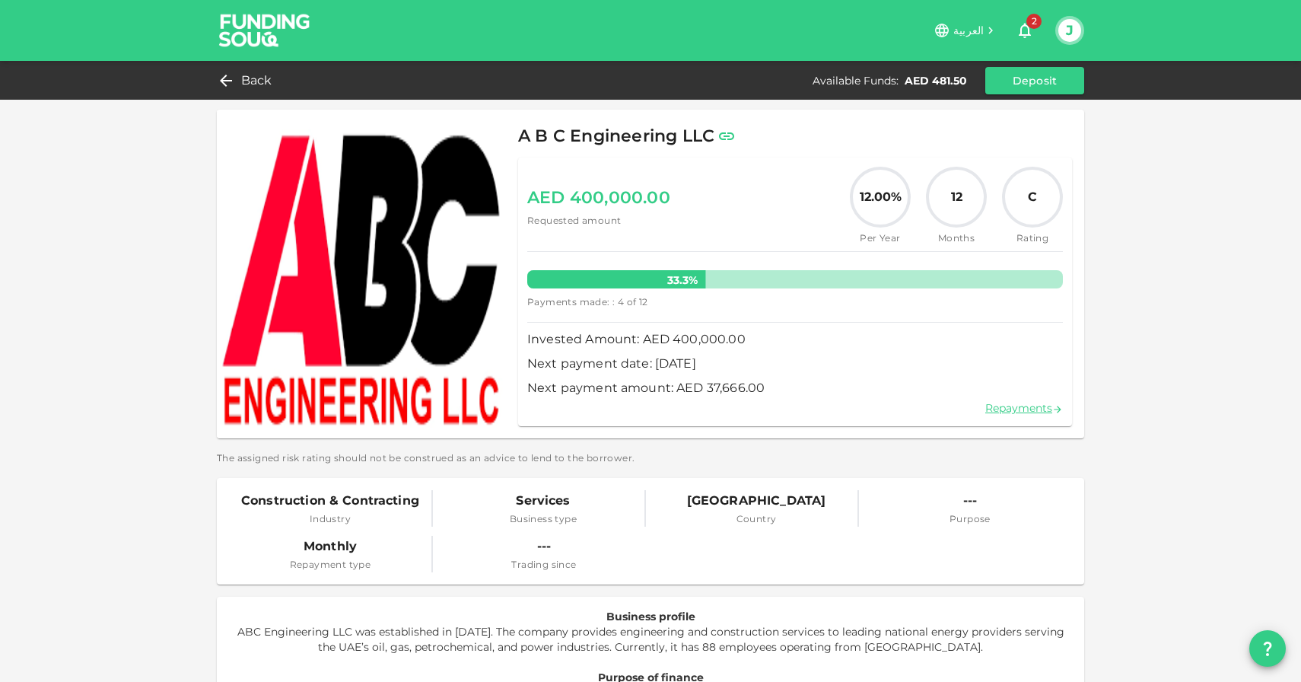
click at [1029, 399] on div "Repayments" at bounding box center [795, 408] width 536 height 18
click at [1027, 403] on link "Repayments" at bounding box center [1024, 408] width 78 height 14
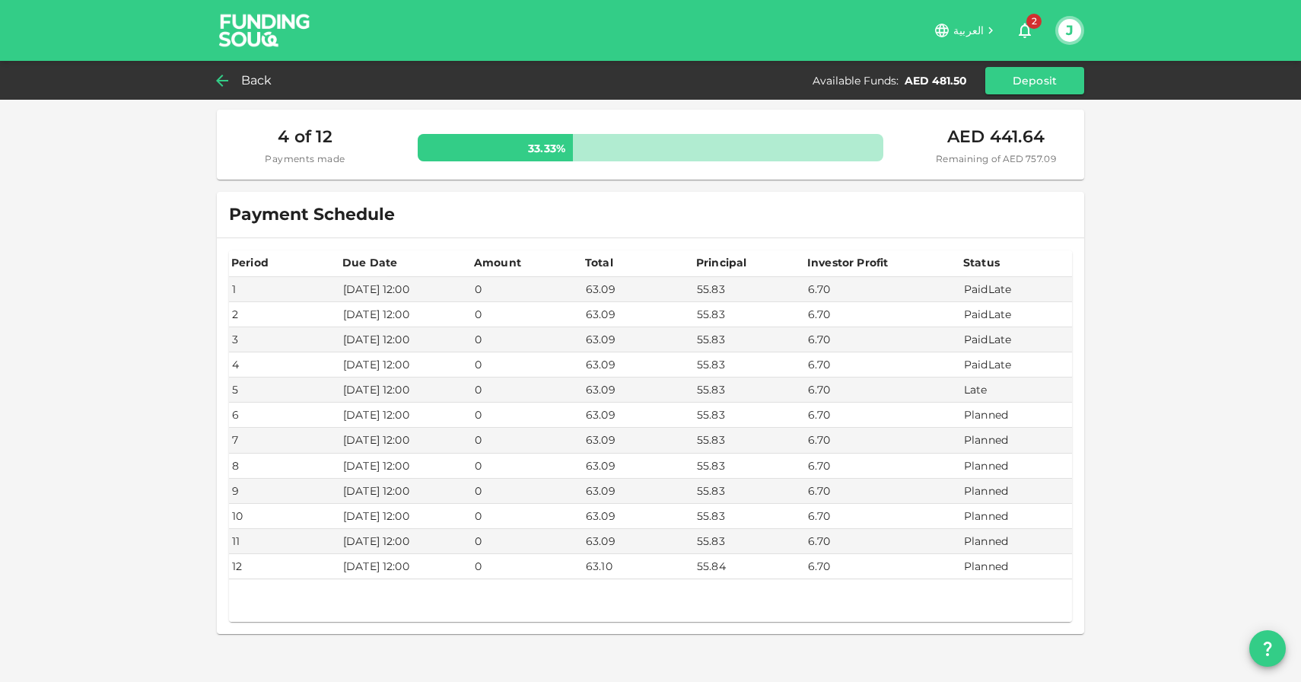
click at [250, 86] on span "Back" at bounding box center [256, 80] width 31 height 21
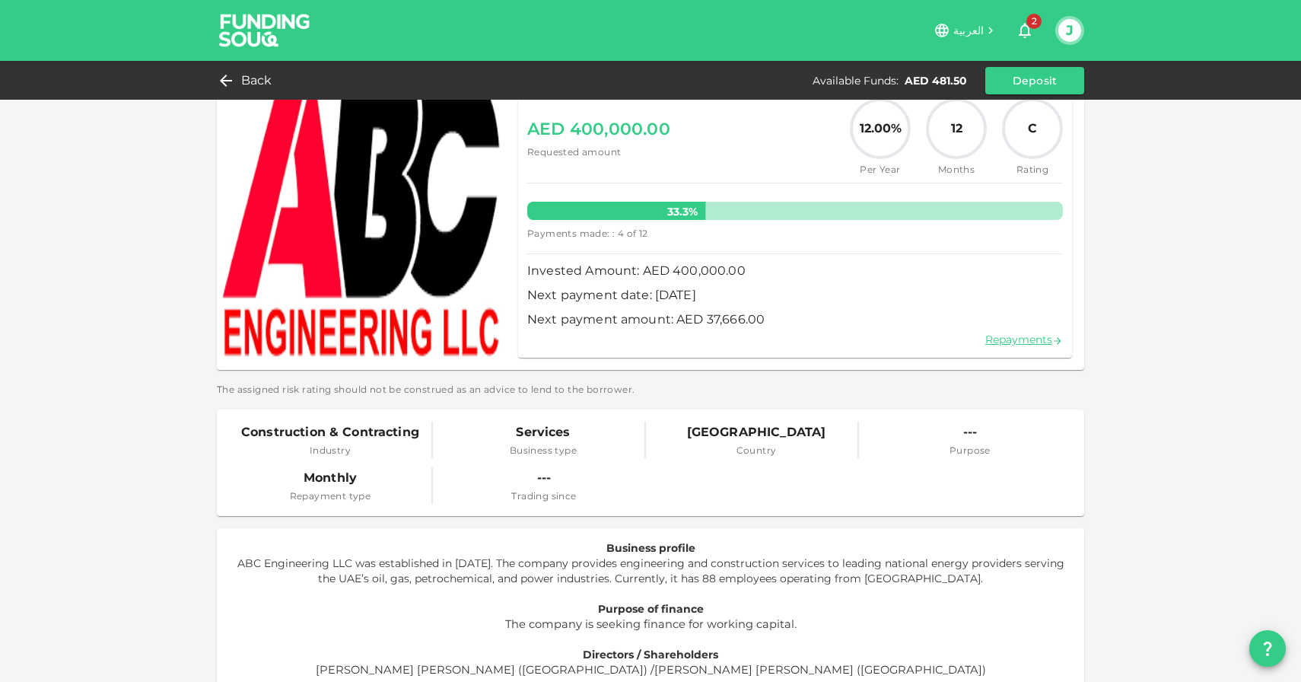
scroll to position [94, 0]
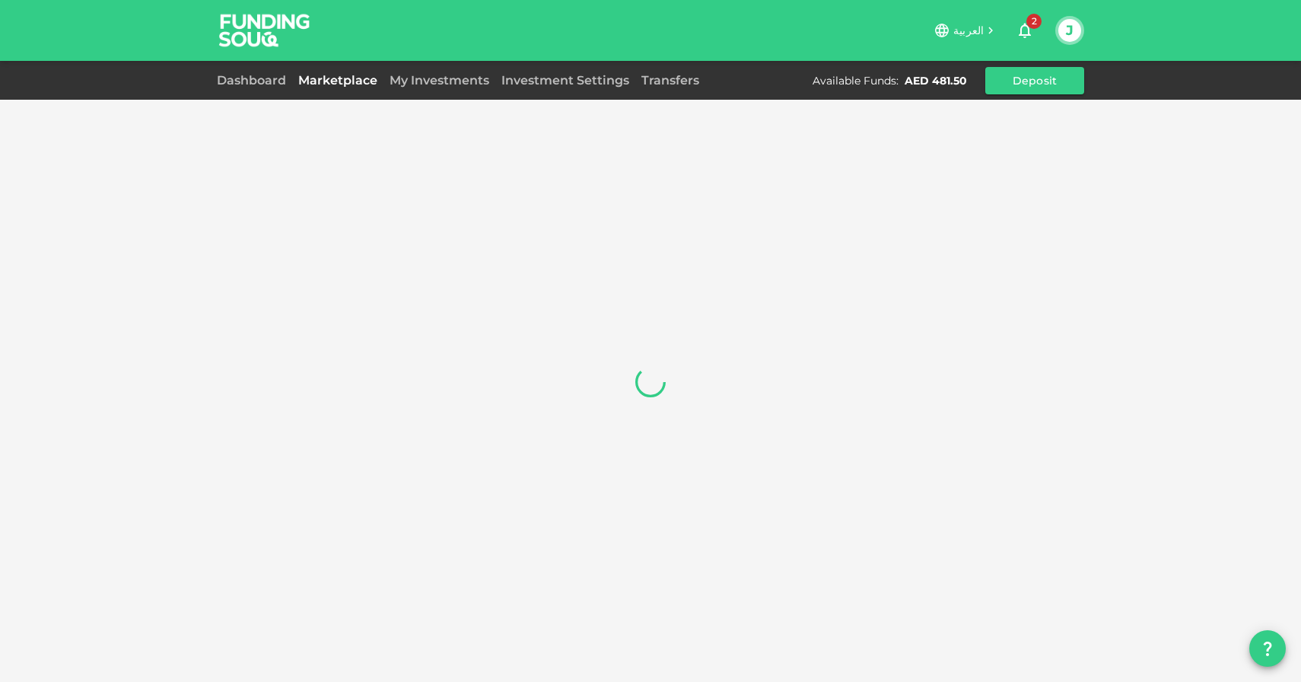
click at [249, 87] on div "Dashboard" at bounding box center [254, 81] width 75 height 18
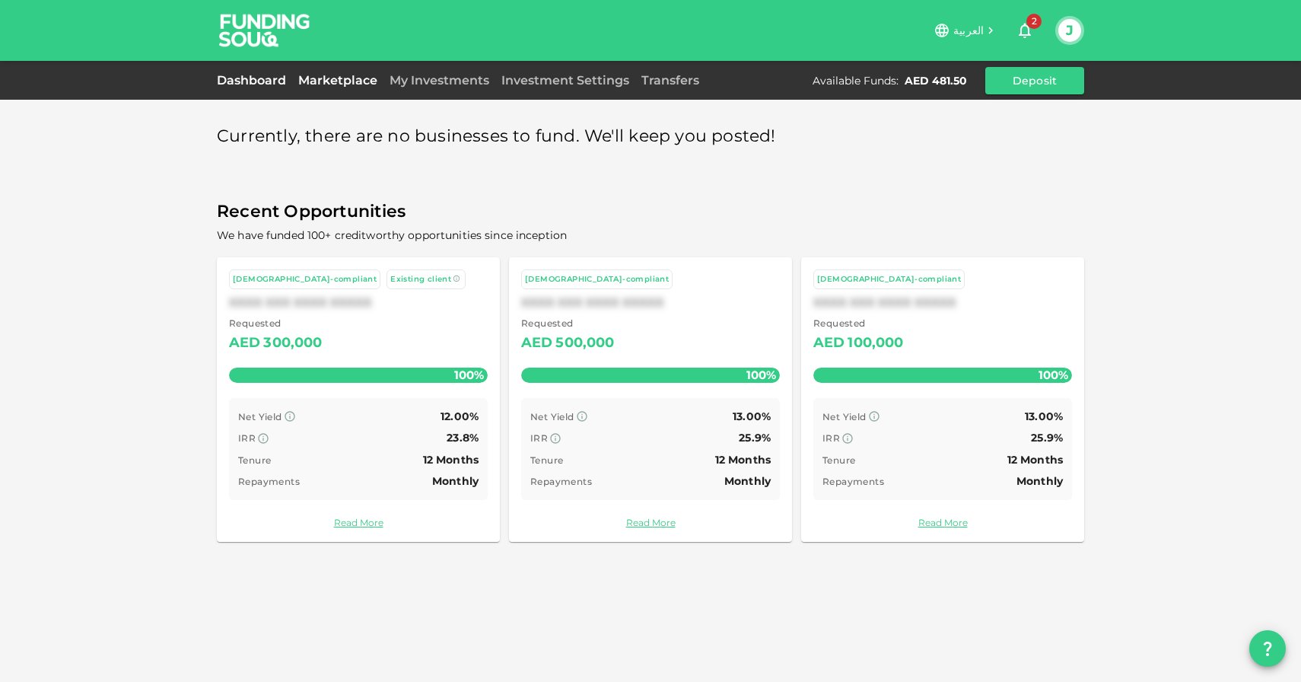
click at [263, 73] on link "Dashboard" at bounding box center [254, 80] width 75 height 14
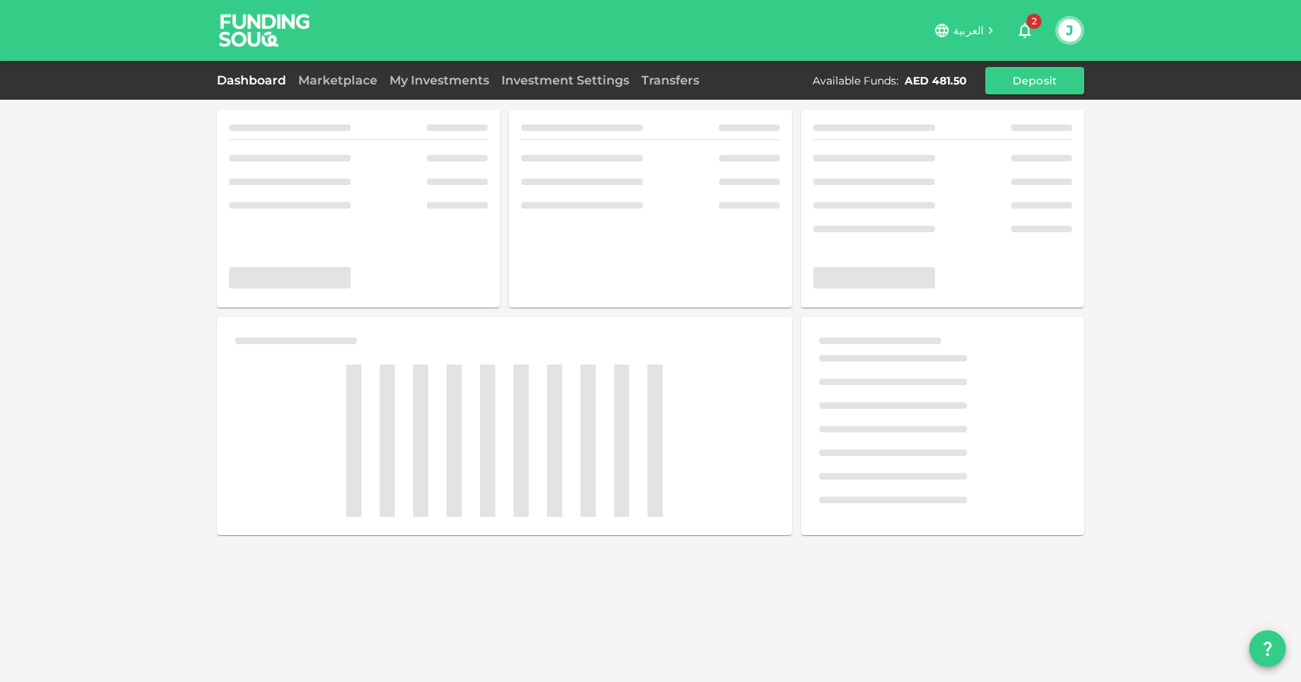
click at [263, 73] on link "Dashboard" at bounding box center [254, 80] width 75 height 14
